Goal: Entertainment & Leisure: Consume media (video, audio)

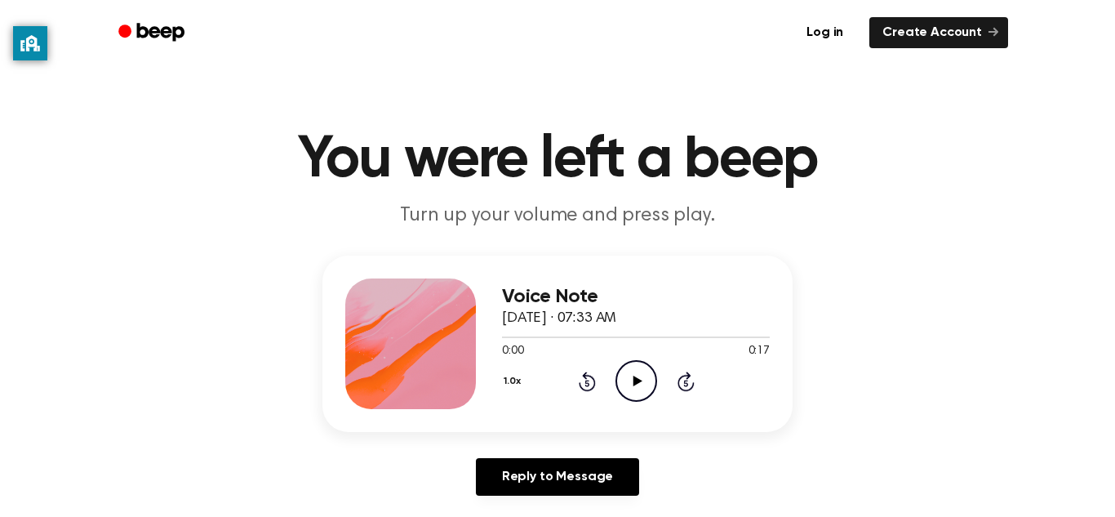
click at [635, 386] on icon "Play Audio" at bounding box center [636, 381] width 42 height 42
click at [636, 391] on icon "Play Audio" at bounding box center [636, 381] width 42 height 42
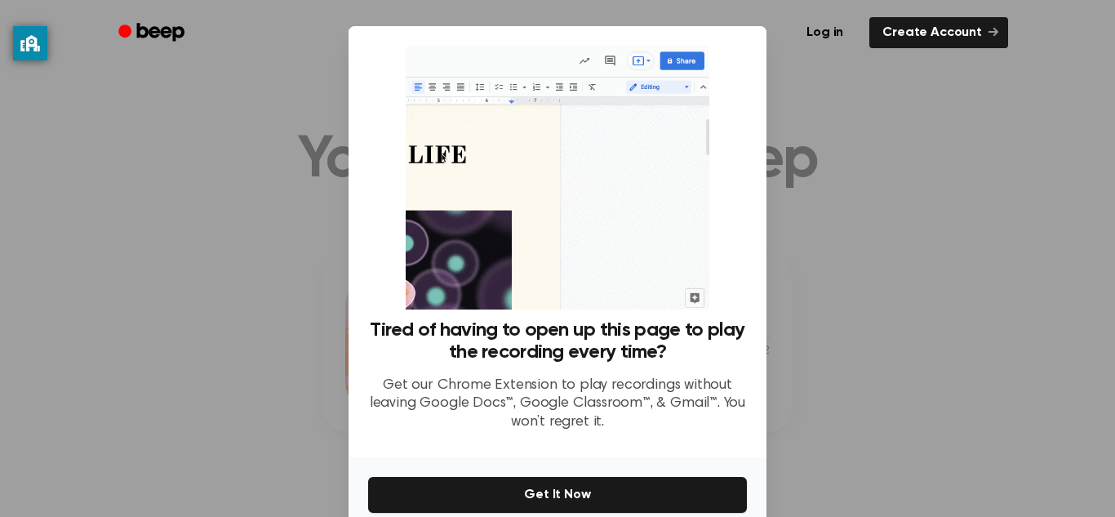
scroll to position [78, 0]
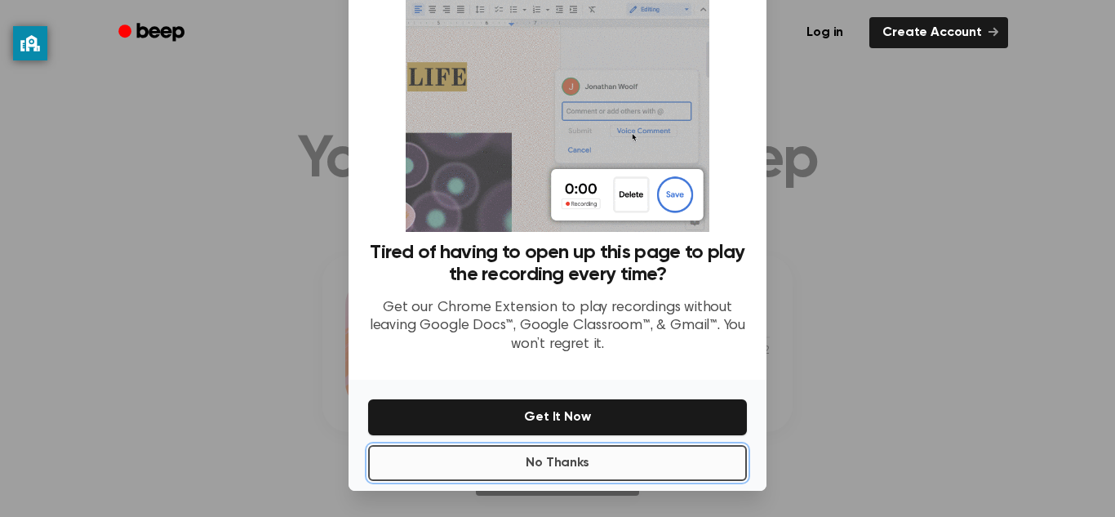
click at [716, 448] on button "No Thanks" at bounding box center [557, 463] width 379 height 36
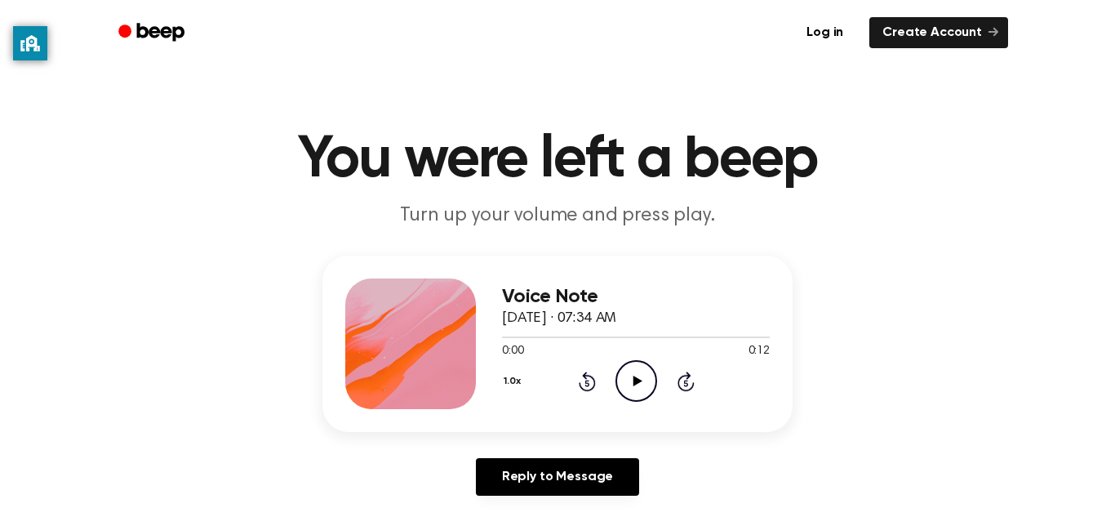
click at [640, 377] on icon "Play Audio" at bounding box center [636, 381] width 42 height 42
click at [642, 376] on icon "Play Audio" at bounding box center [636, 381] width 42 height 42
click at [640, 376] on icon "Pause Audio" at bounding box center [636, 381] width 42 height 42
